Goal: Information Seeking & Learning: Find specific fact

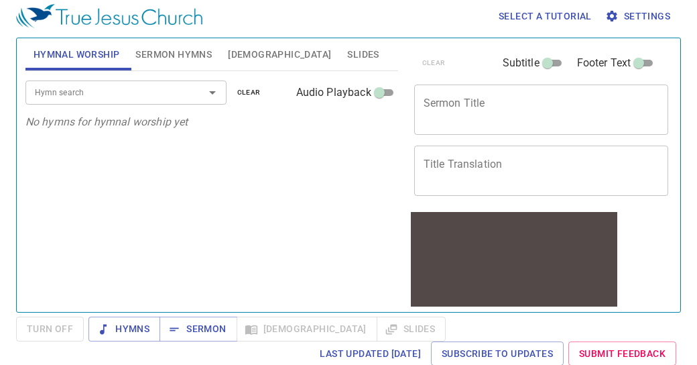
click at [245, 46] on span "Bible" at bounding box center [279, 54] width 103 height 17
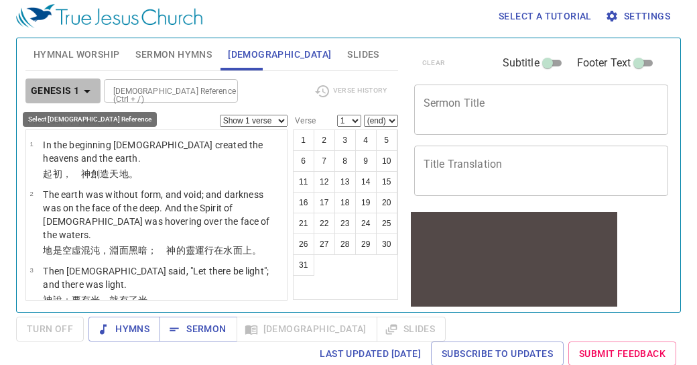
click at [87, 88] on icon "button" at bounding box center [87, 91] width 16 height 16
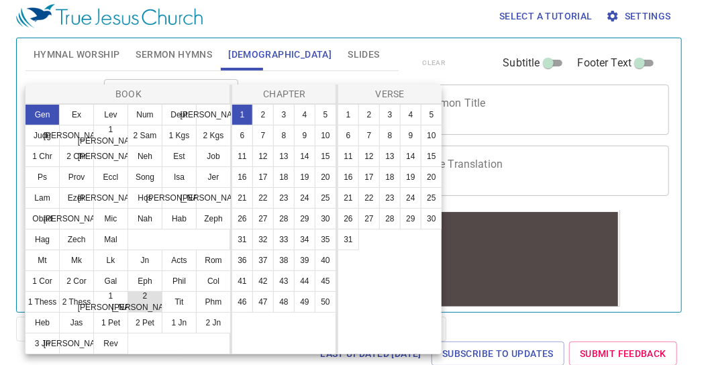
click at [152, 299] on button "2 Tim" at bounding box center [144, 301] width 35 height 21
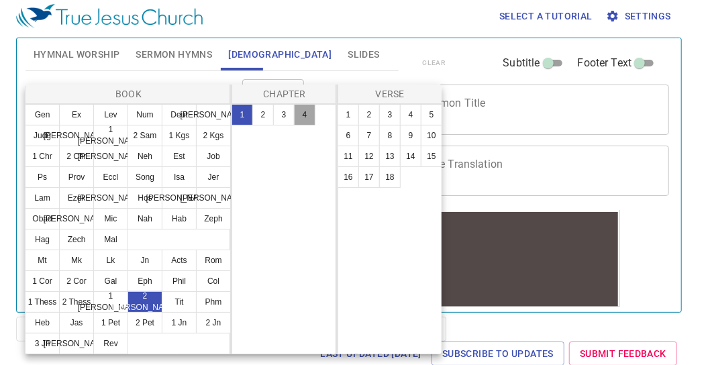
click at [303, 112] on button "4" at bounding box center [304, 114] width 21 height 21
click at [372, 110] on button "2" at bounding box center [368, 114] width 21 height 21
select select "2"
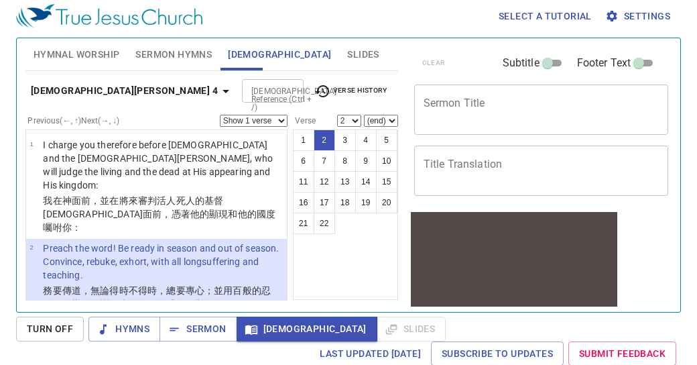
click at [74, 241] on p "Preach the word! Be ready in season and out of season. Convince, rebuke, exhort…" at bounding box center [163, 261] width 240 height 40
click at [27, 239] on li "2 Preach the word! Be ready in season and out of season. Convince, rebuke, exho…" at bounding box center [156, 277] width 261 height 76
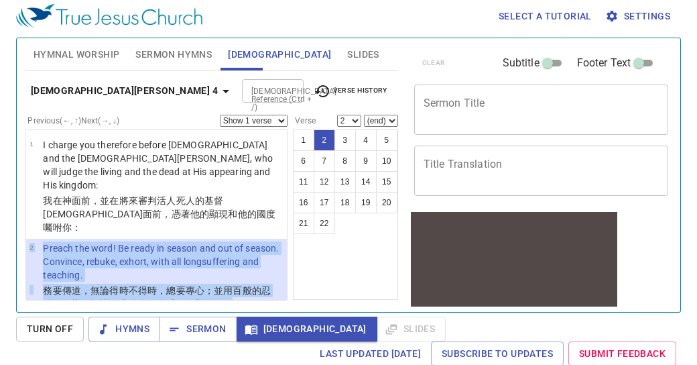
drag, startPoint x: 27, startPoint y: 215, endPoint x: 255, endPoint y: 279, distance: 236.1
click at [255, 279] on li "2 Preach the word! Be ready in season and out of season. Convince, rebuke, exho…" at bounding box center [156, 277] width 261 height 76
copy tbody "2 Preach the word! Be ready in season and out of season. Convince, rebuke, exho…"
